Goal: Communication & Community: Share content

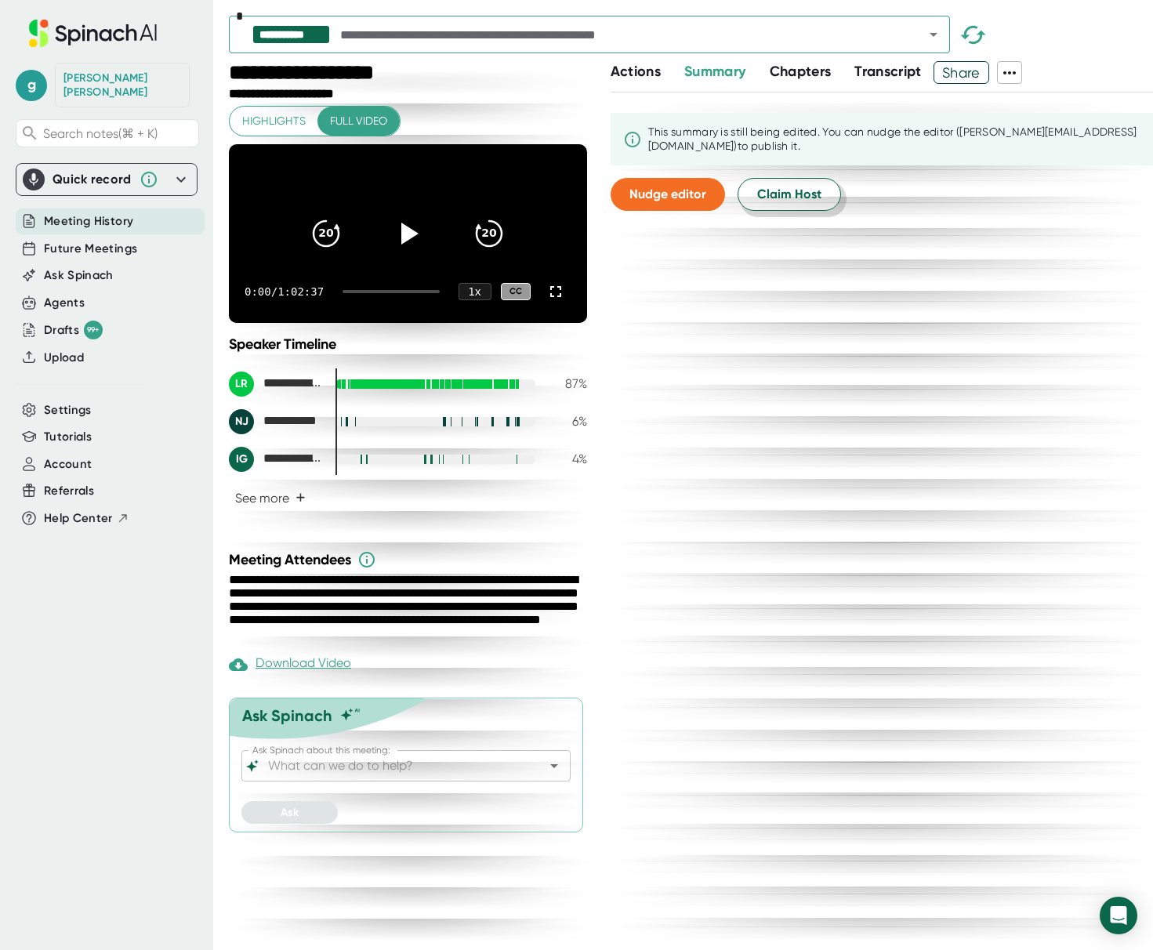
click at [796, 197] on span "Claim Host" at bounding box center [789, 194] width 64 height 19
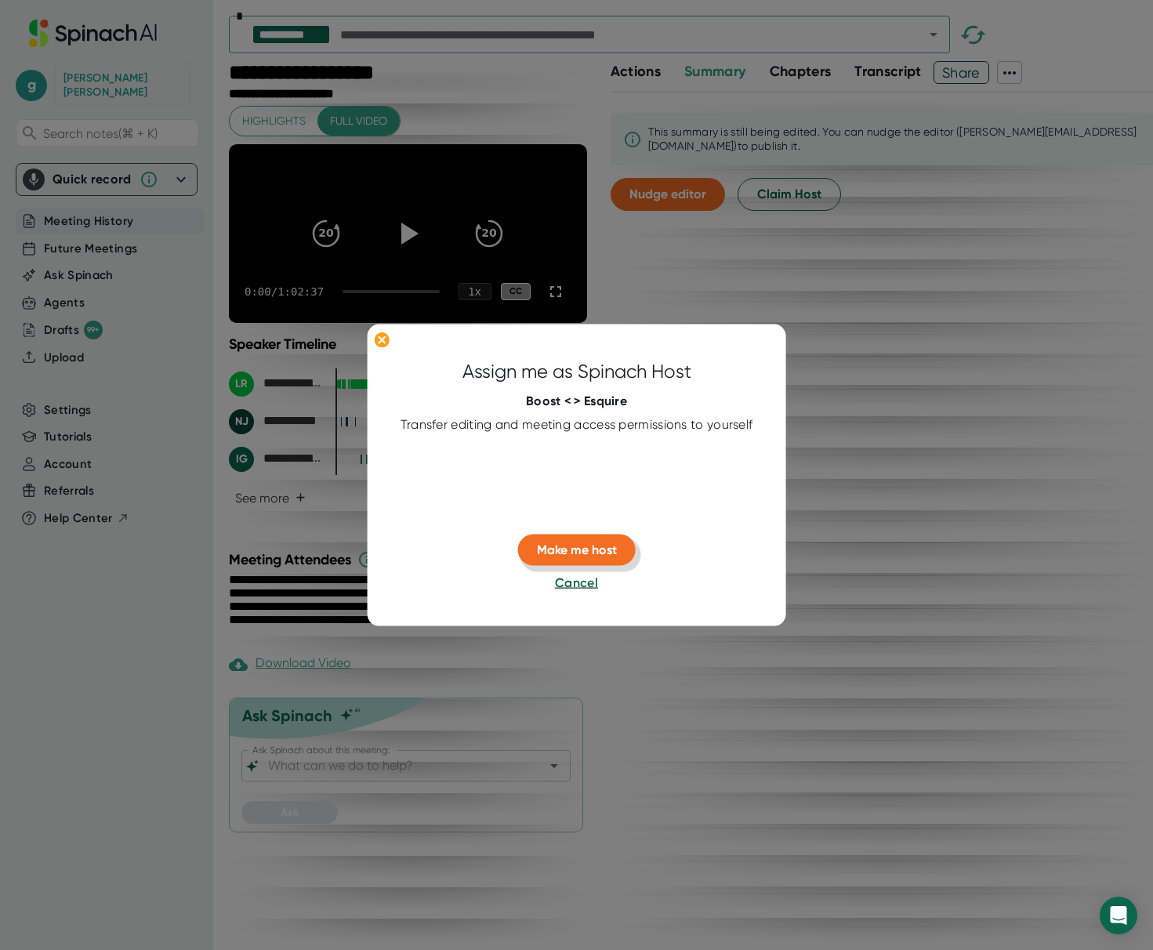
click at [566, 551] on span "Make me host" at bounding box center [577, 549] width 80 height 15
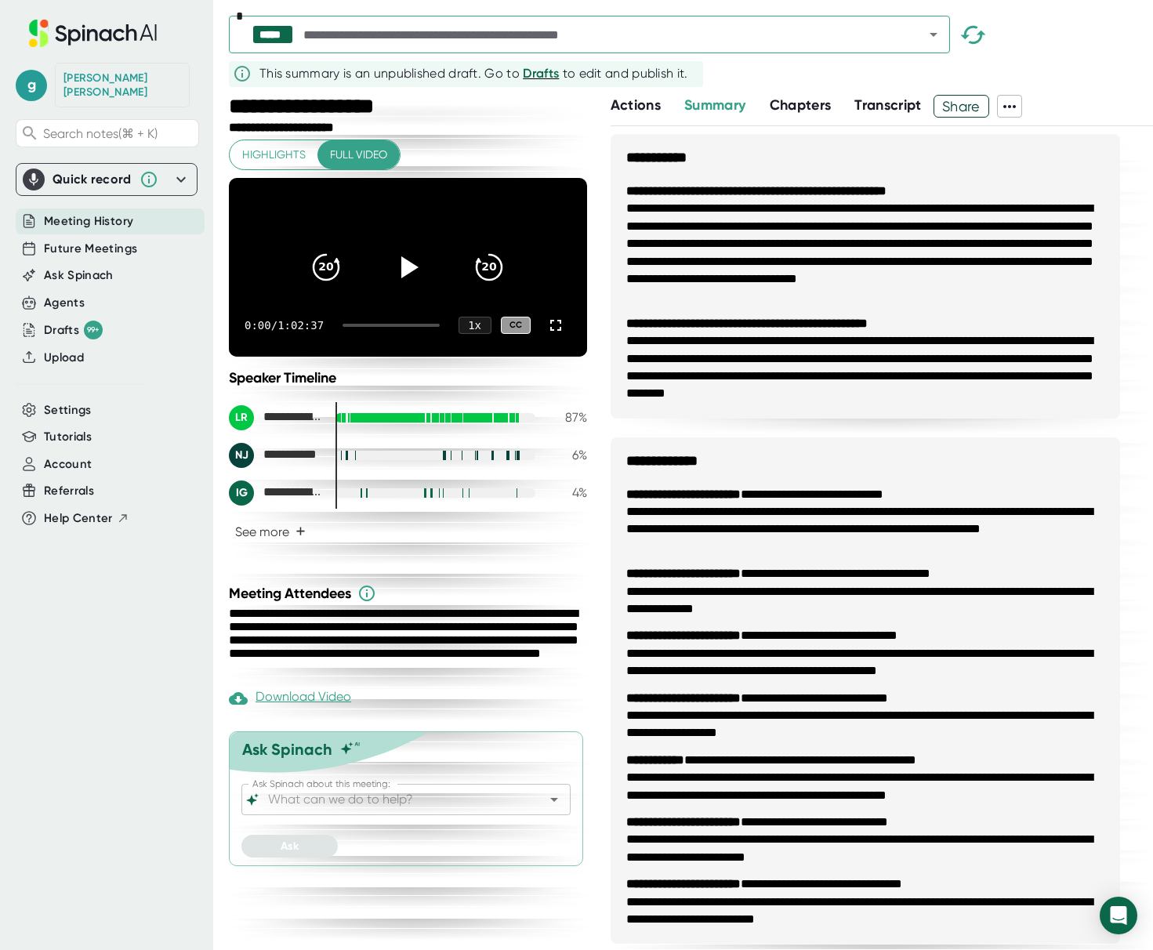
click at [967, 107] on span "Share" at bounding box center [961, 106] width 54 height 27
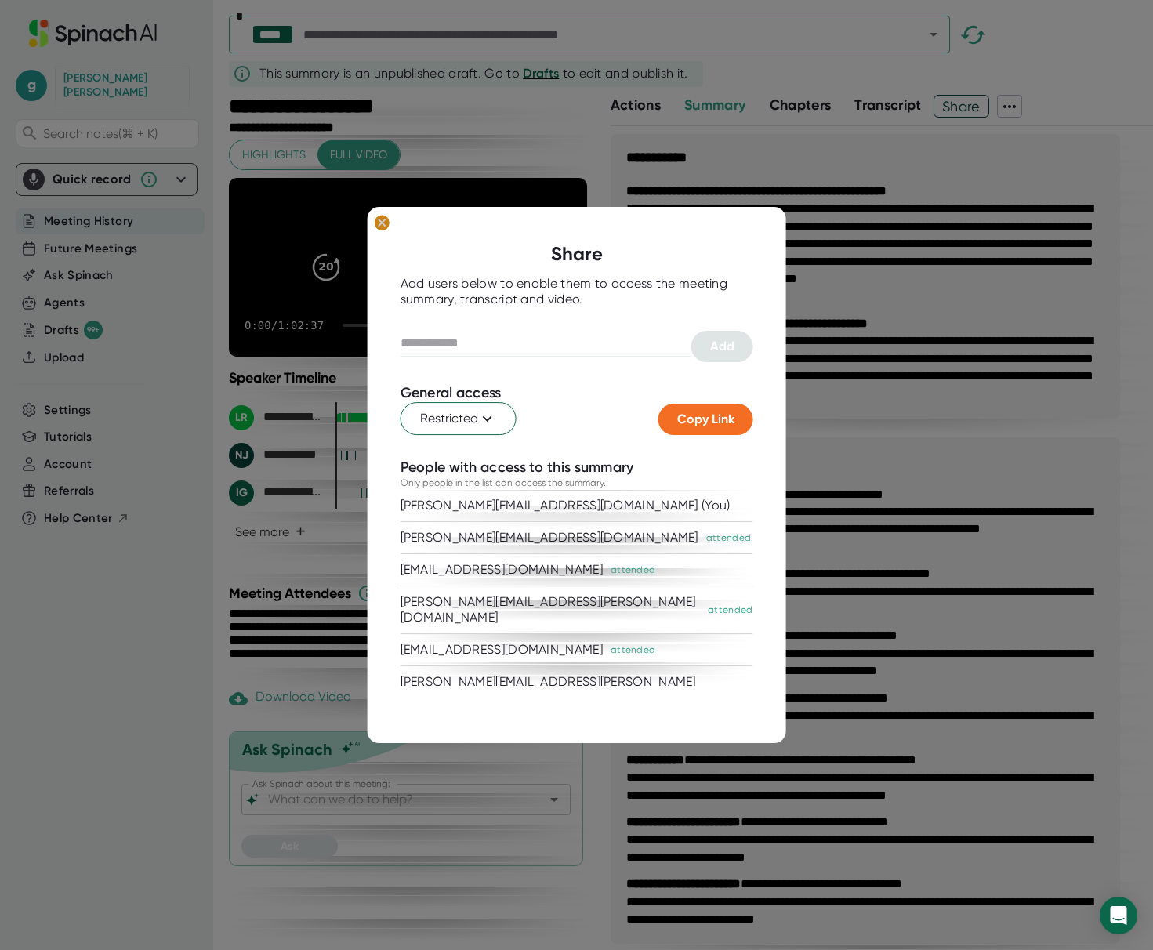
click at [377, 223] on ellipse at bounding box center [381, 223] width 15 height 16
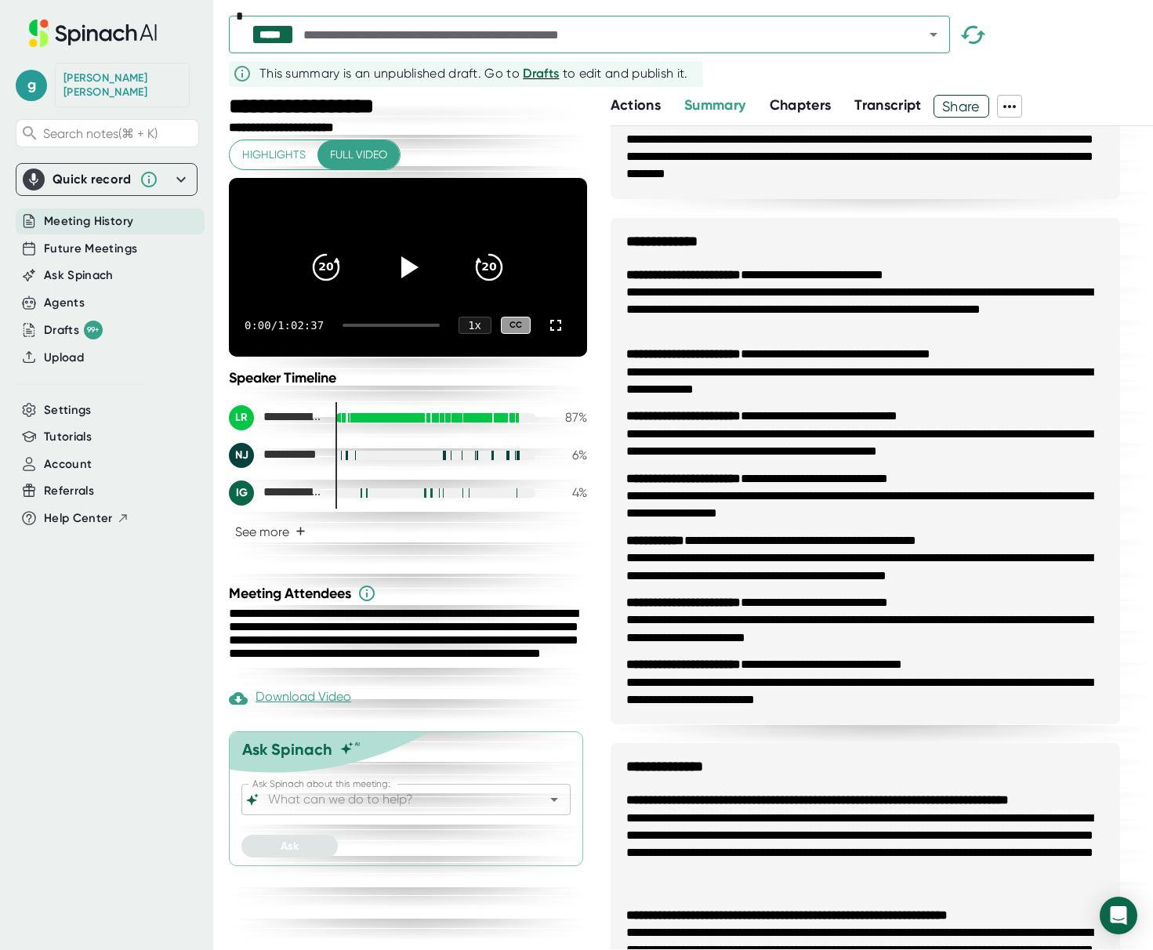
scroll to position [221, 0]
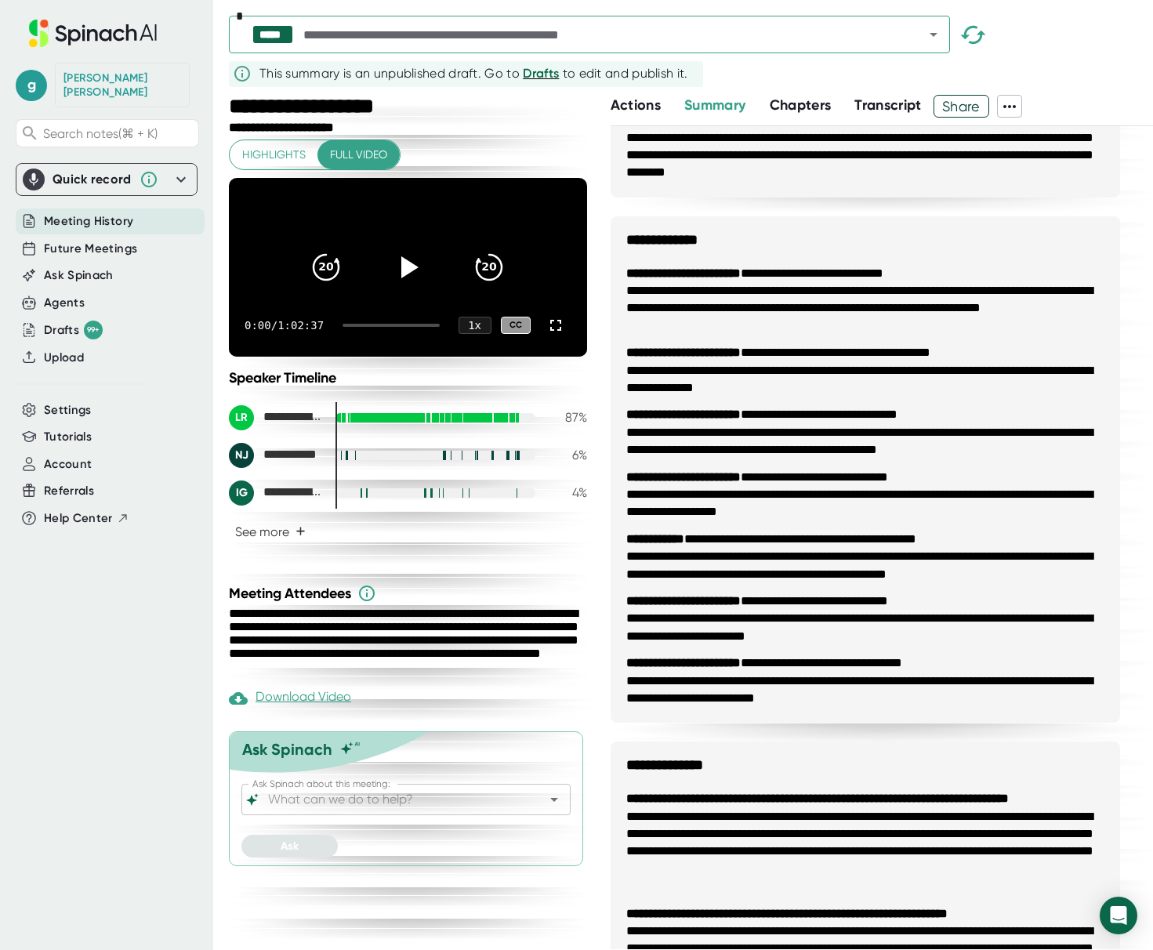
click at [1016, 105] on icon at bounding box center [1009, 106] width 19 height 19
click at [1045, 77] on div at bounding box center [576, 475] width 1153 height 950
click at [973, 100] on span "Share" at bounding box center [961, 106] width 54 height 27
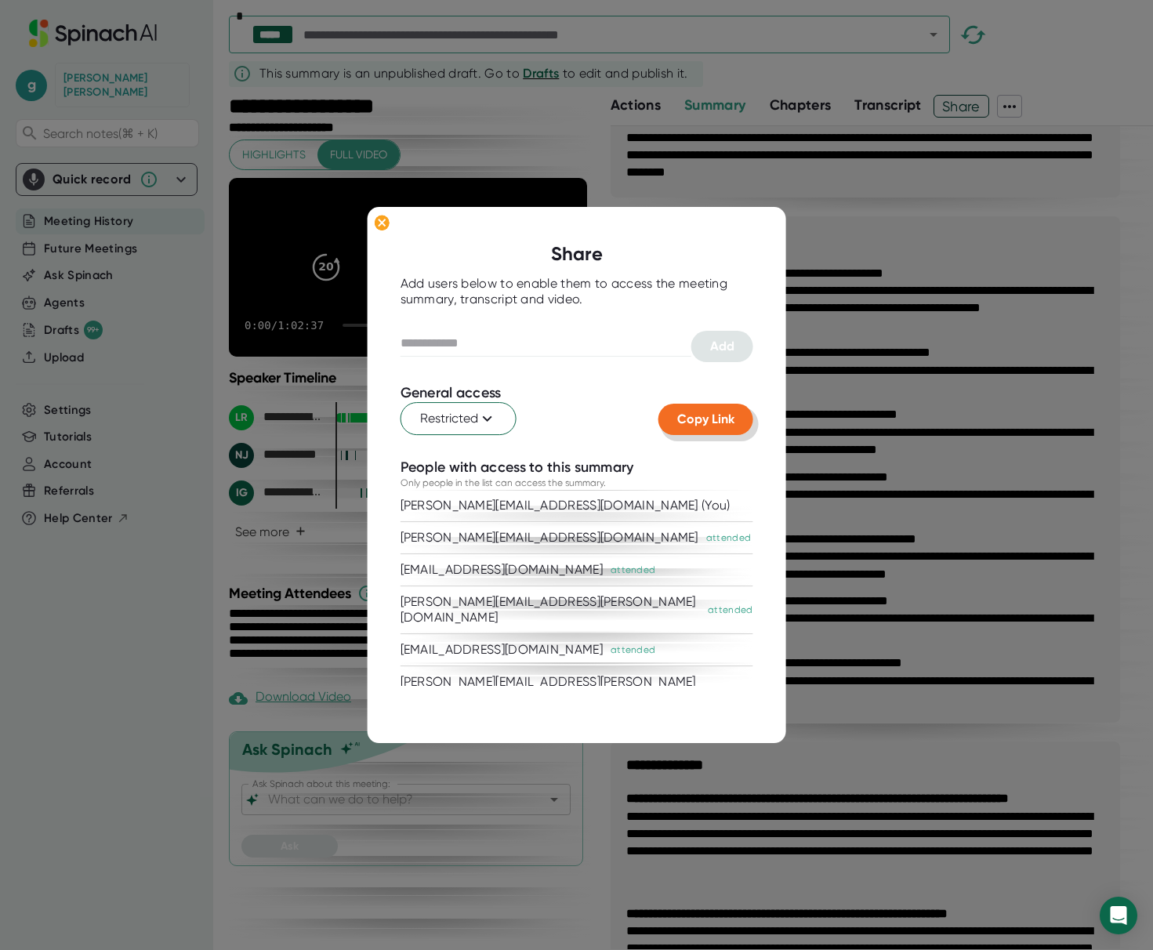
click at [698, 422] on span "Copy Link" at bounding box center [705, 419] width 57 height 15
click at [376, 222] on ellipse at bounding box center [381, 223] width 15 height 16
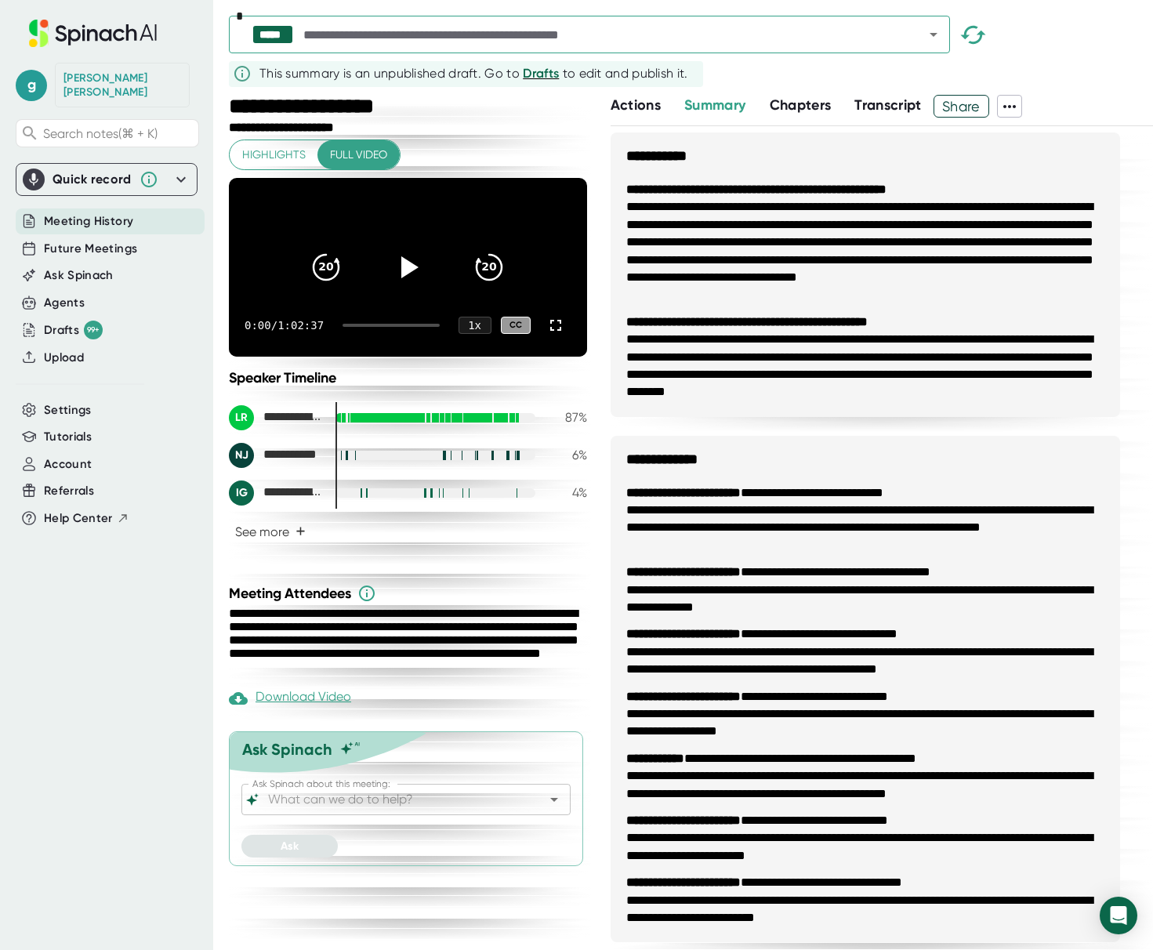
scroll to position [0, 0]
